Goal: Information Seeking & Learning: Check status

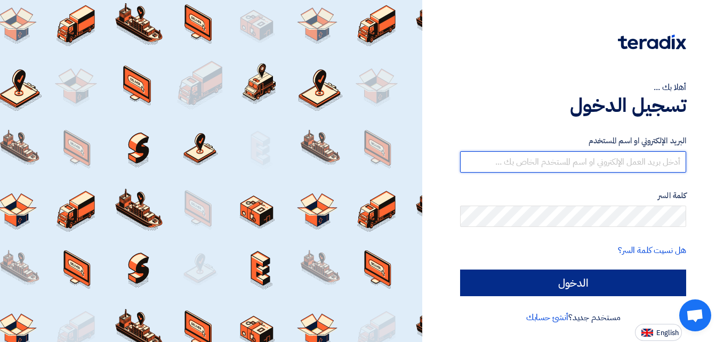
type input "[DOMAIN_NAME][EMAIL_ADDRESS][DOMAIN_NAME]"
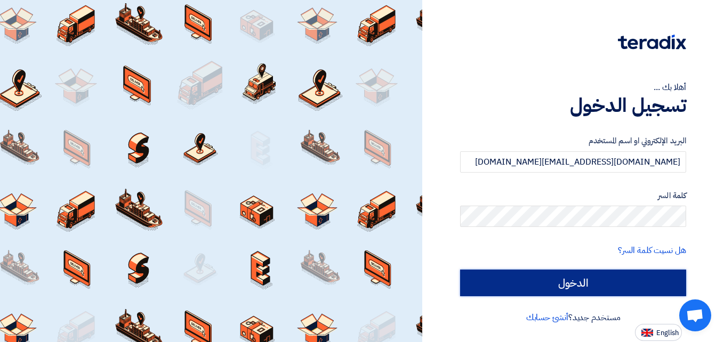
click at [591, 285] on input "الدخول" at bounding box center [573, 283] width 226 height 27
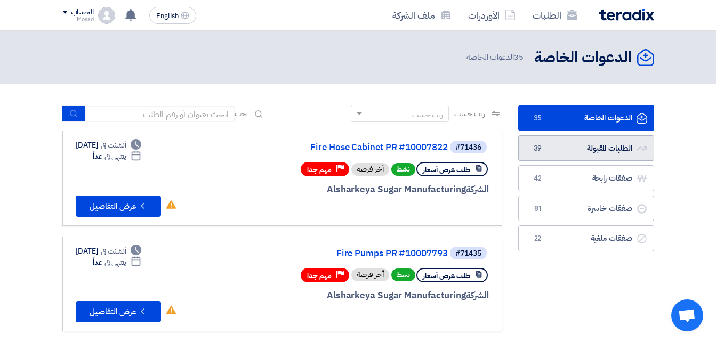
click at [608, 147] on link "الطلبات المقبولة الطلبات المقبولة 39" at bounding box center [586, 148] width 136 height 26
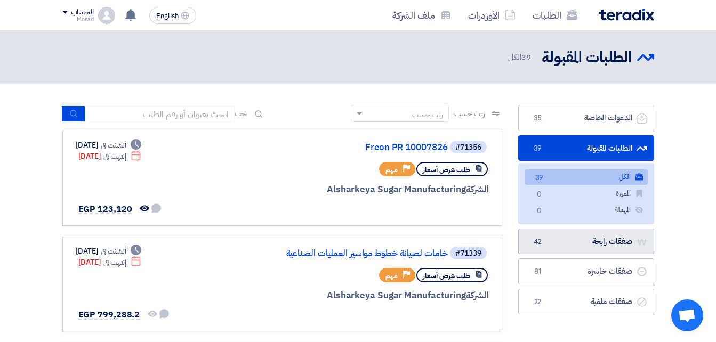
click at [576, 243] on link "صفقات رابحة صفقات رابحة 42" at bounding box center [586, 242] width 136 height 26
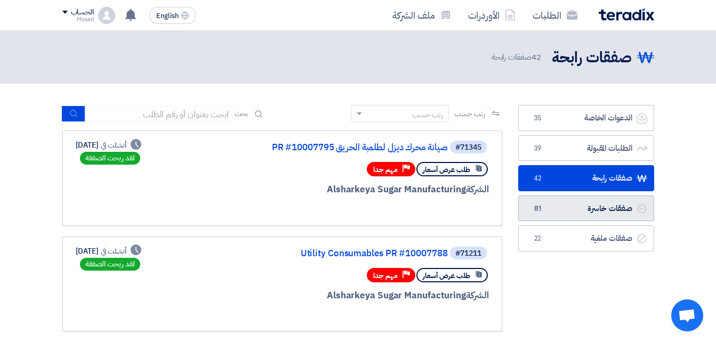
click at [607, 203] on link "صفقات خاسرة صفقات خاسرة 81" at bounding box center [586, 209] width 136 height 26
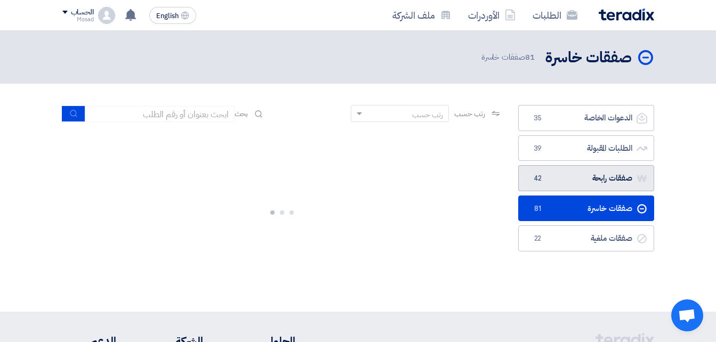
click at [533, 175] on span "42" at bounding box center [538, 178] width 13 height 11
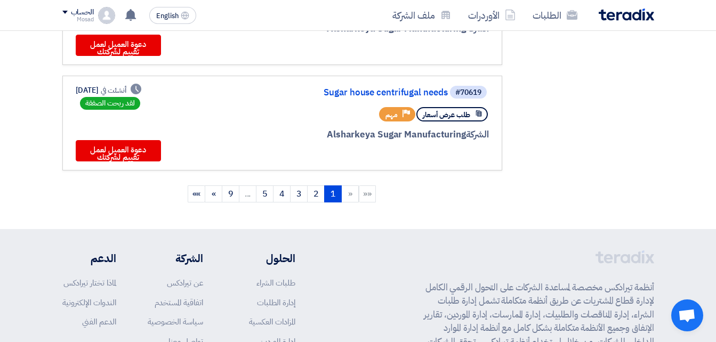
scroll to position [1140, 0]
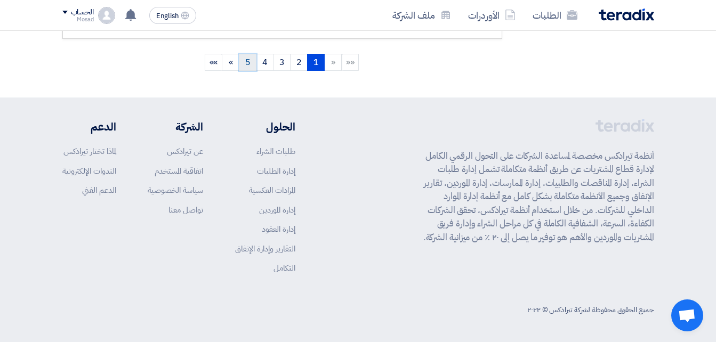
click at [243, 63] on link "5" at bounding box center [248, 62] width 18 height 17
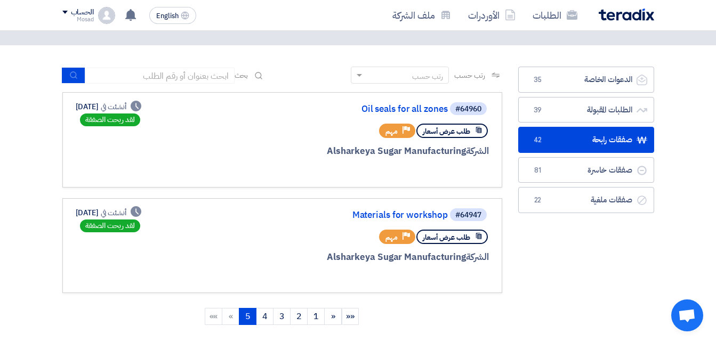
scroll to position [26, 0]
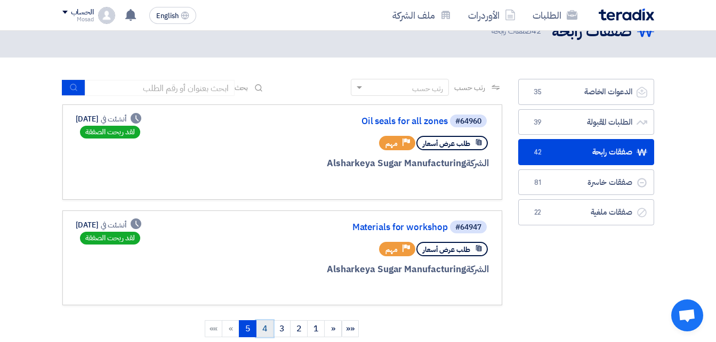
click at [266, 330] on link "4" at bounding box center [265, 329] width 18 height 17
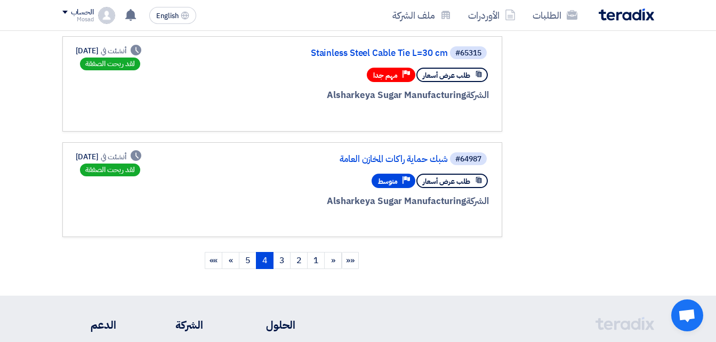
scroll to position [960, 0]
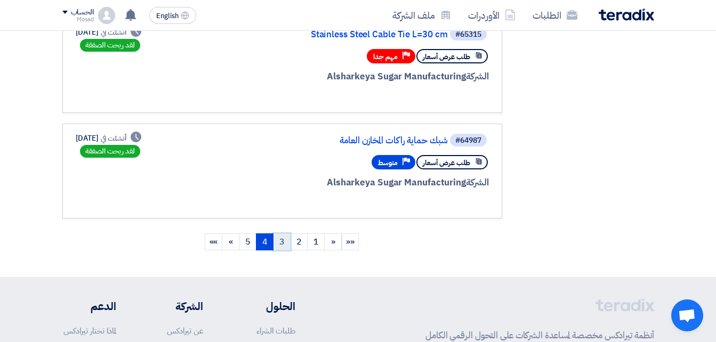
click at [285, 240] on link "3" at bounding box center [282, 242] width 18 height 17
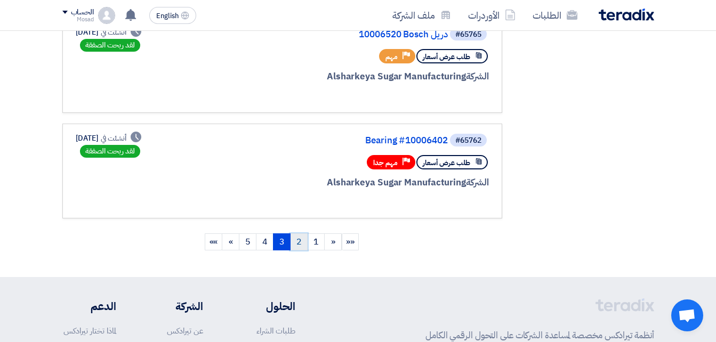
click at [293, 245] on link "2" at bounding box center [299, 242] width 18 height 17
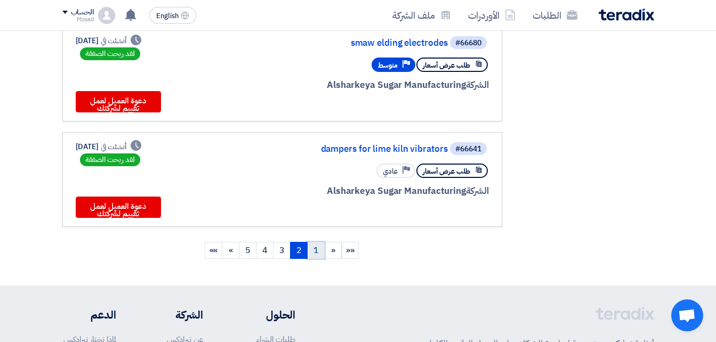
click at [319, 242] on link "1" at bounding box center [316, 250] width 18 height 17
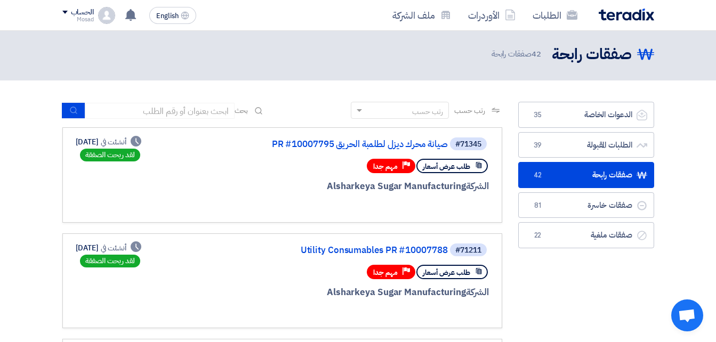
scroll to position [0, 0]
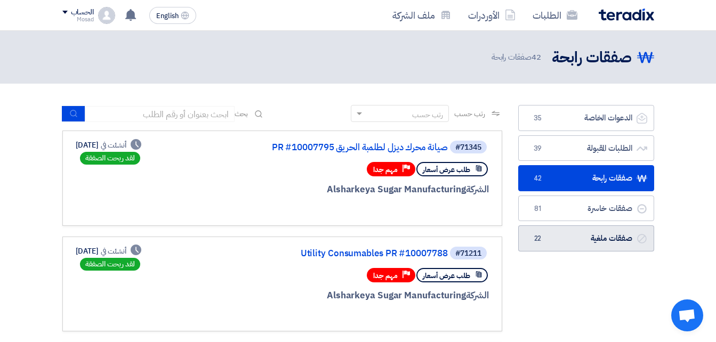
click at [568, 234] on link "صفقات ملغية صفقات ملغية 22" at bounding box center [586, 239] width 136 height 26
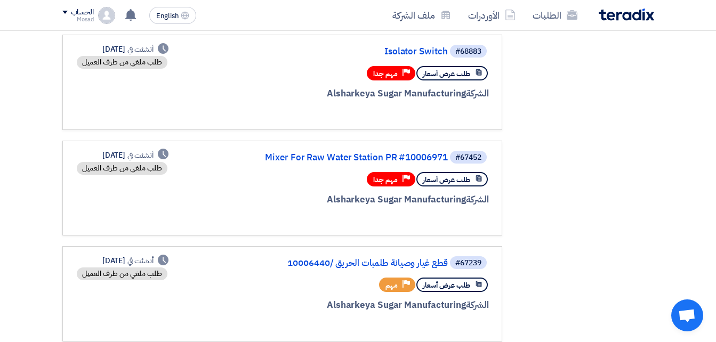
scroll to position [320, 0]
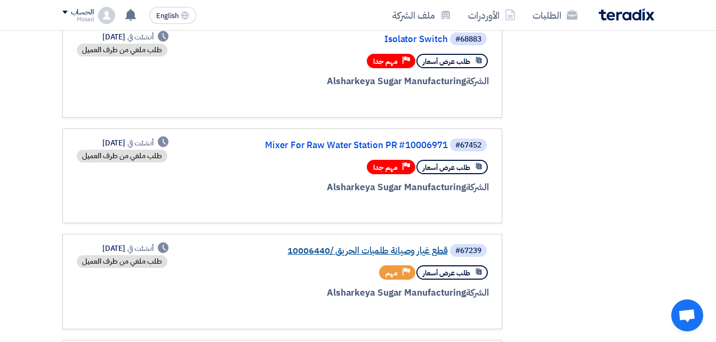
click at [359, 250] on link "قطع غيار وصيانة طلمبات الحريق /10006440" at bounding box center [341, 251] width 213 height 10
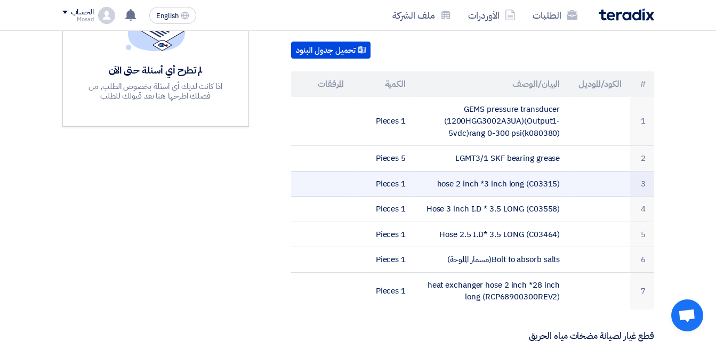
scroll to position [320, 0]
